Goal: Register for event/course

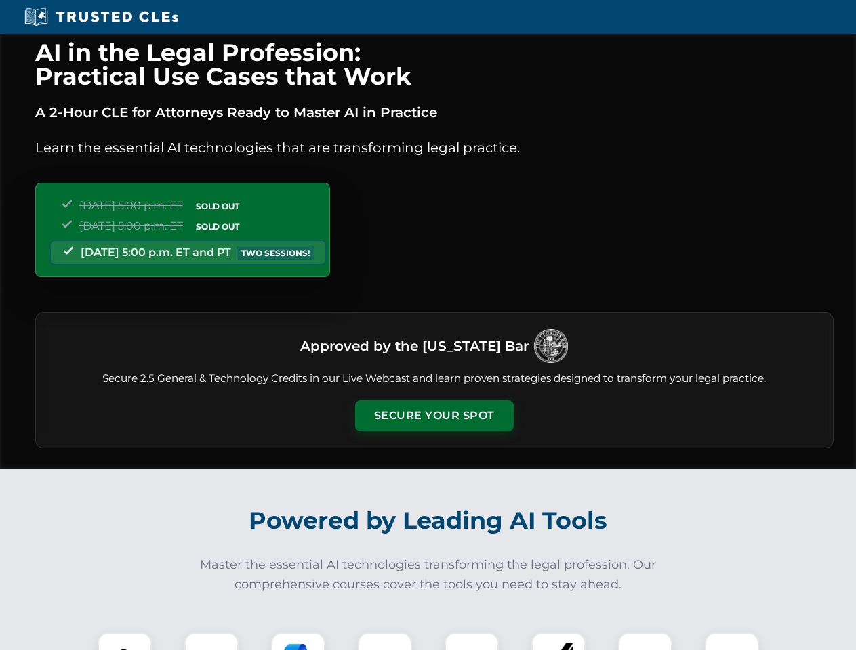
click at [434, 416] on button "Secure Your Spot" at bounding box center [434, 415] width 159 height 31
click at [125, 642] on img at bounding box center [124, 659] width 39 height 39
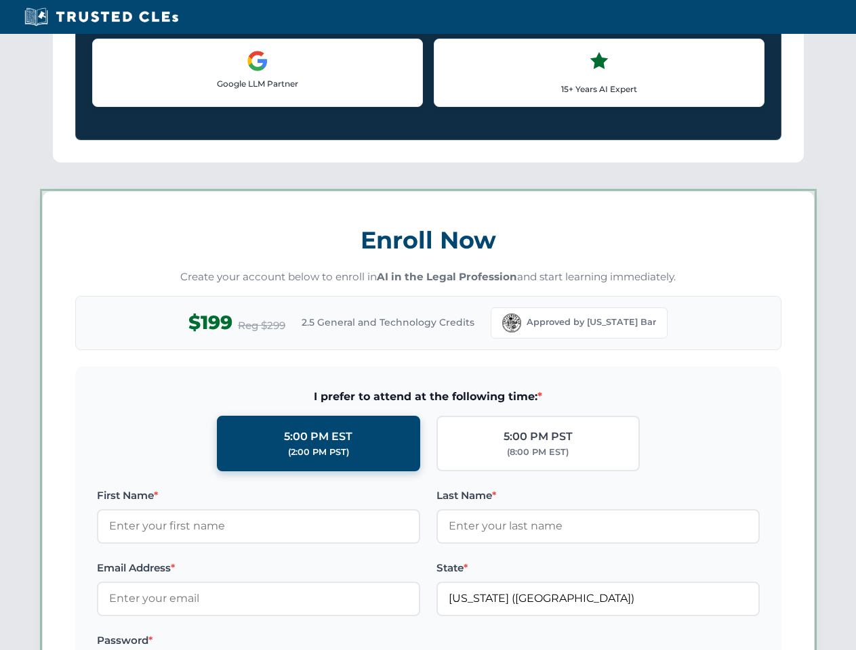
click at [385, 642] on label "Password *" at bounding box center [258, 641] width 323 height 16
